Goal: Task Accomplishment & Management: Use online tool/utility

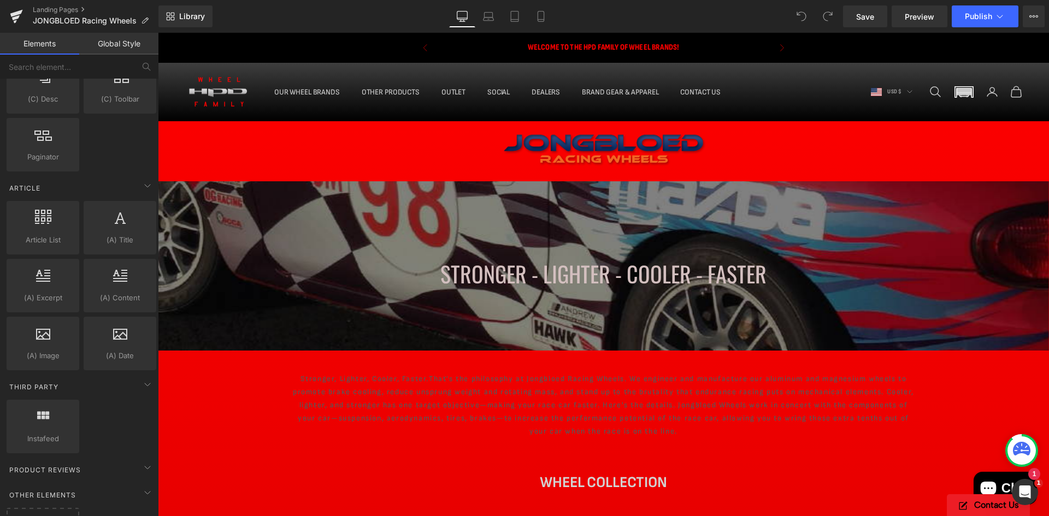
scroll to position [1856, 0]
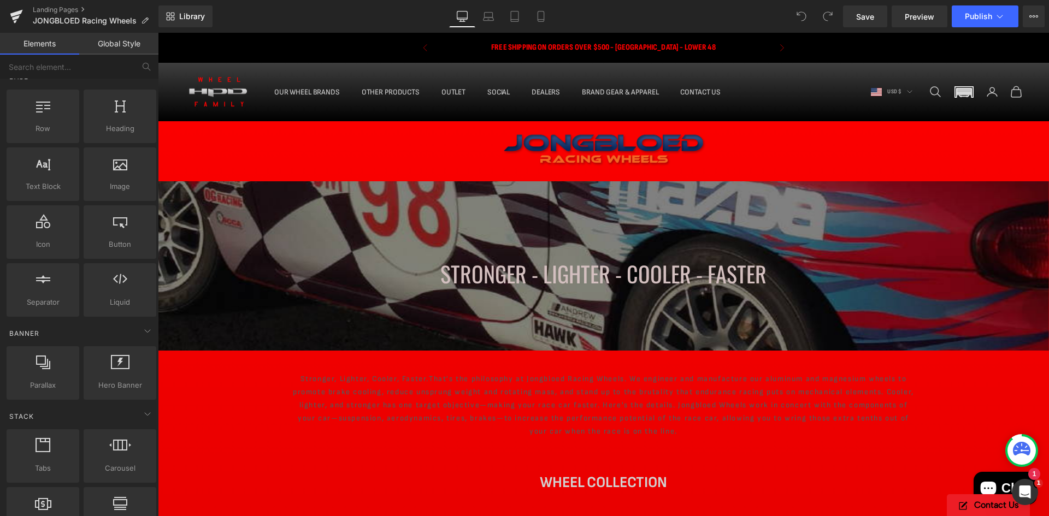
scroll to position [0, 0]
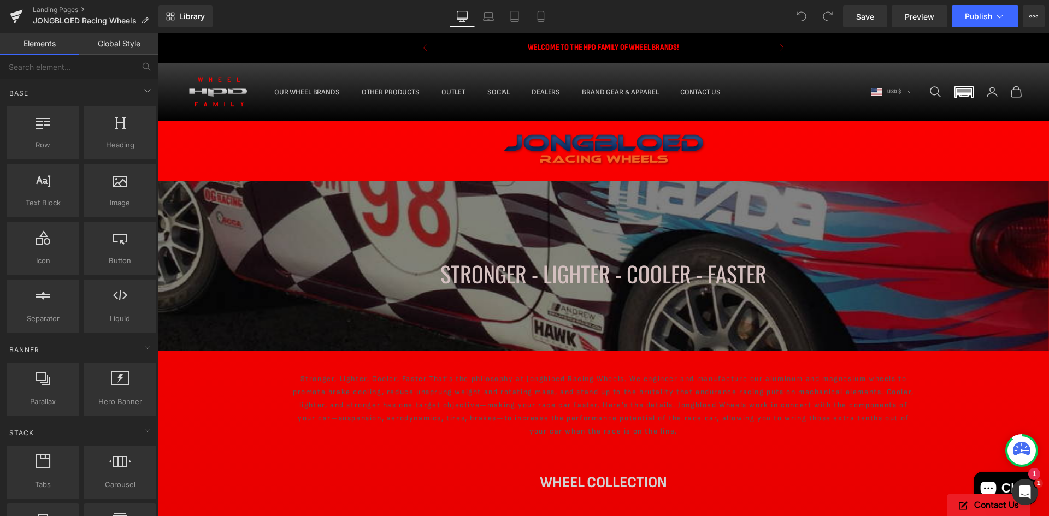
click at [99, 39] on link "Global Style" at bounding box center [118, 44] width 79 height 22
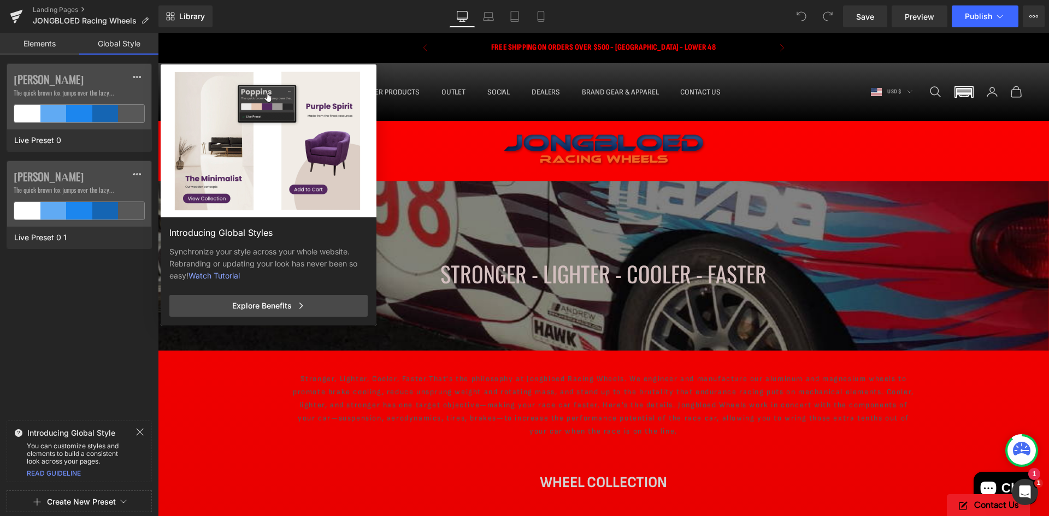
click at [139, 431] on icon at bounding box center [140, 432] width 7 height 7
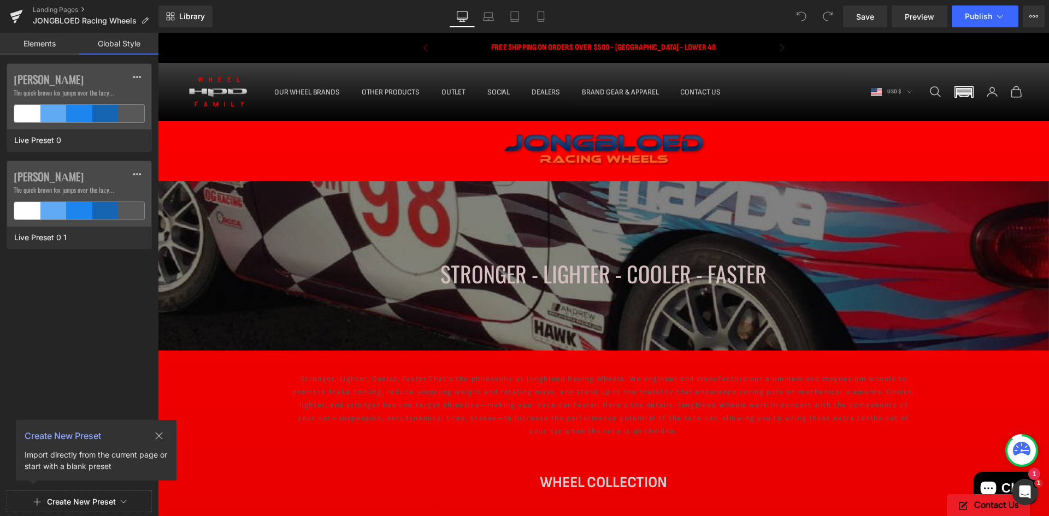
click at [47, 44] on link "Elements" at bounding box center [39, 44] width 79 height 22
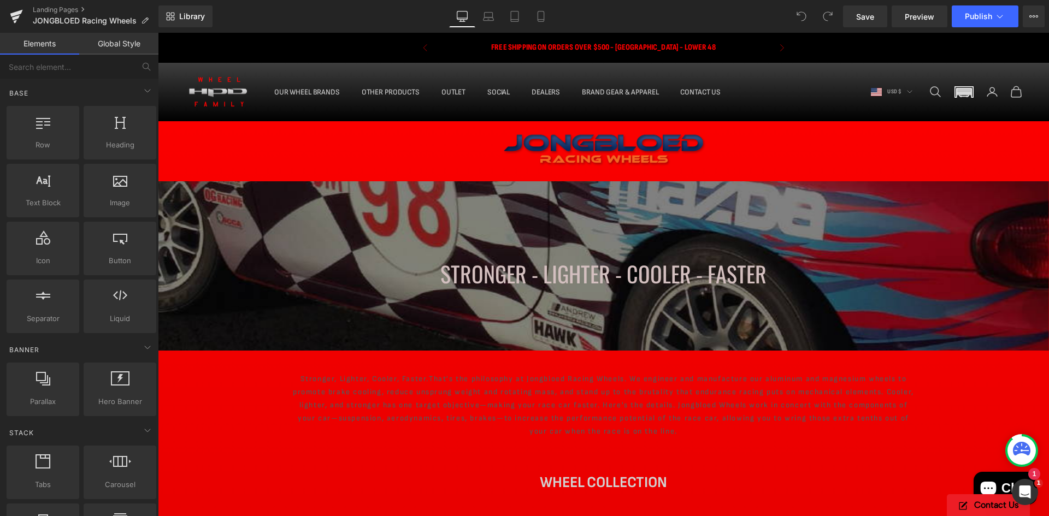
click at [341, 449] on div "Stronger, Lighter, Cooler, Faster. That's the philosophy at Jongbloed Racing Wh…" at bounding box center [603, 411] width 655 height 120
